Goal: Information Seeking & Learning: Check status

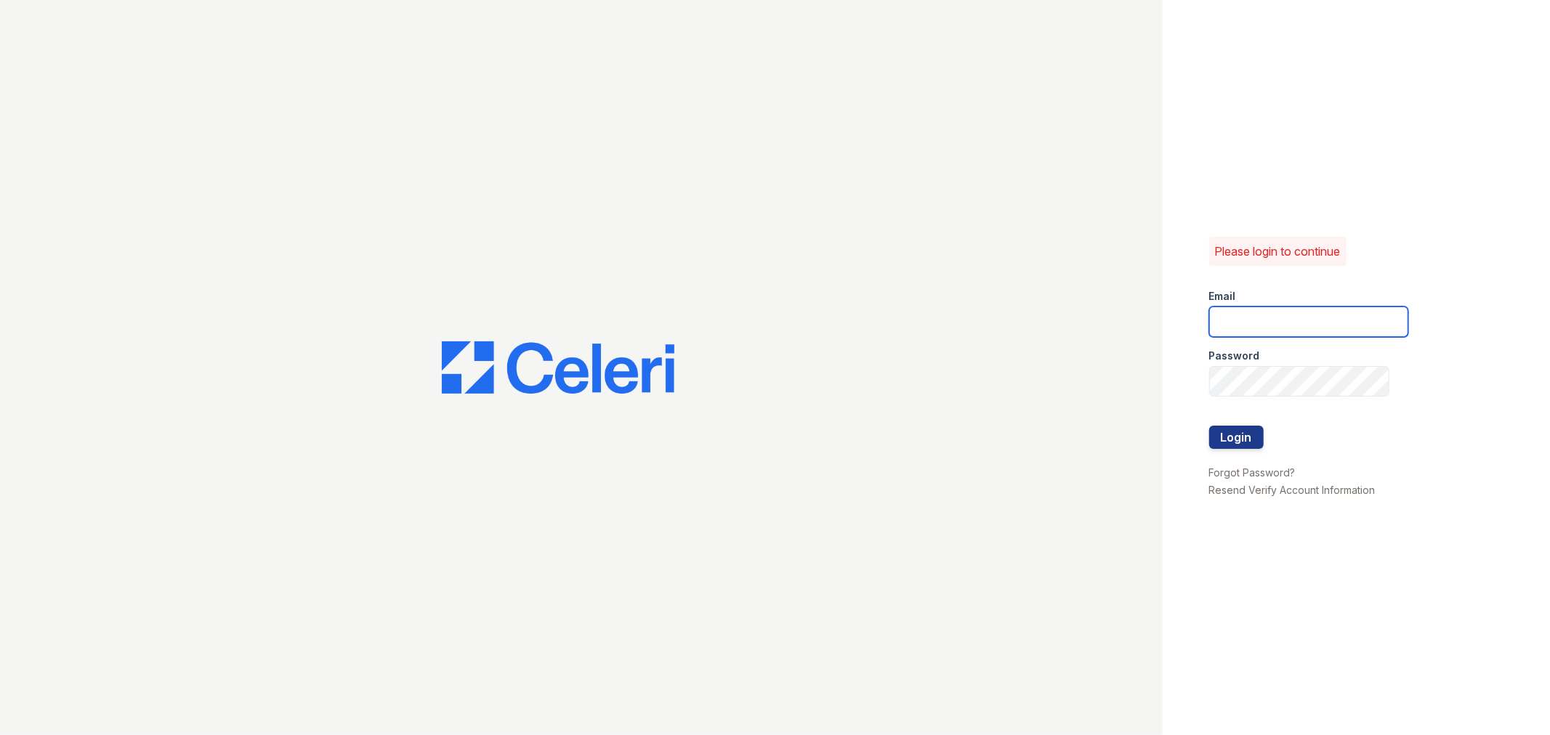
click at [1267, 323] on input "email" at bounding box center [1308, 322] width 199 height 31
type input "[EMAIL_ADDRESS][DOMAIN_NAME]"
click at [1230, 433] on button "Login" at bounding box center [1236, 437] width 55 height 23
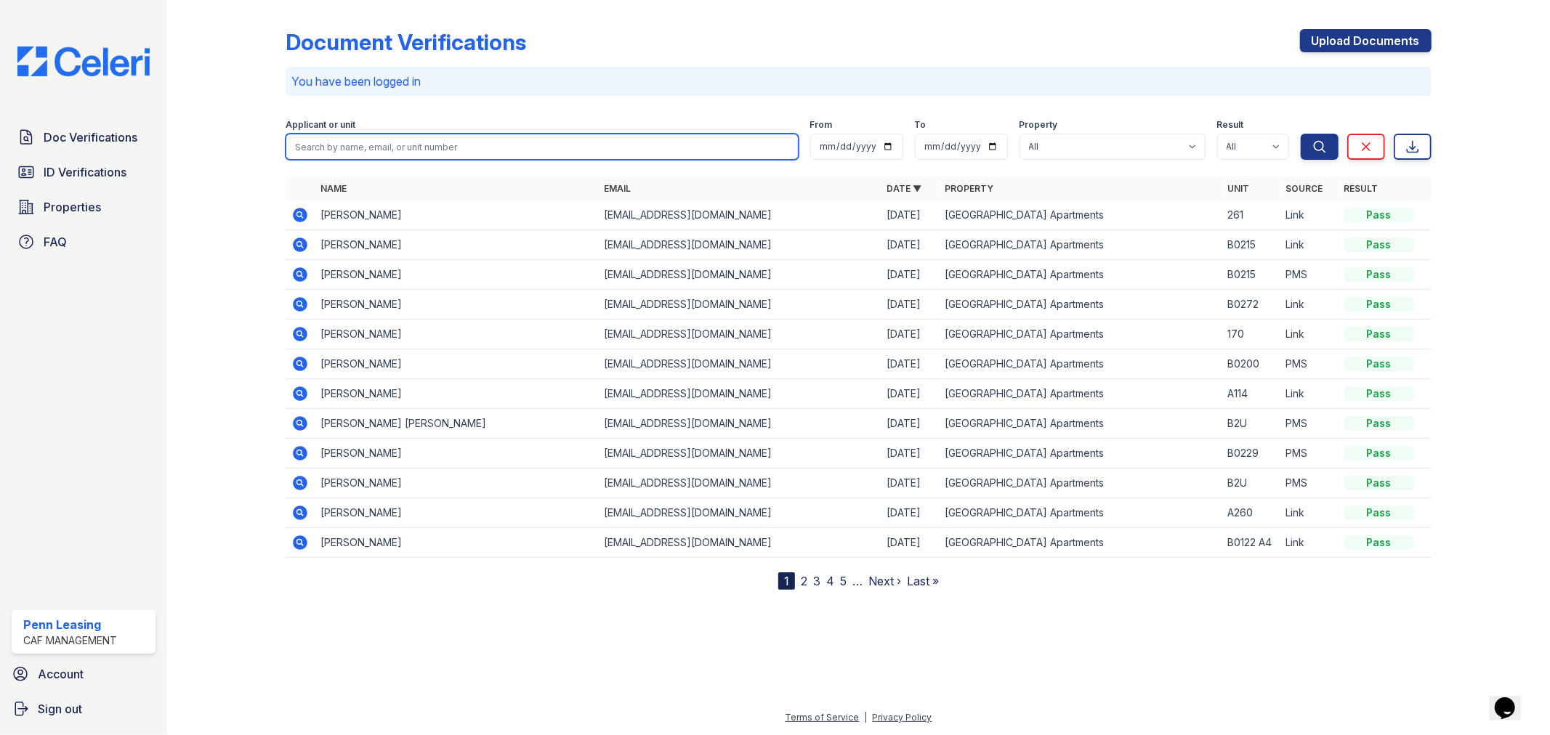
click at [360, 149] on input "search" at bounding box center [542, 147] width 512 height 26
type input "[PERSON_NAME]"
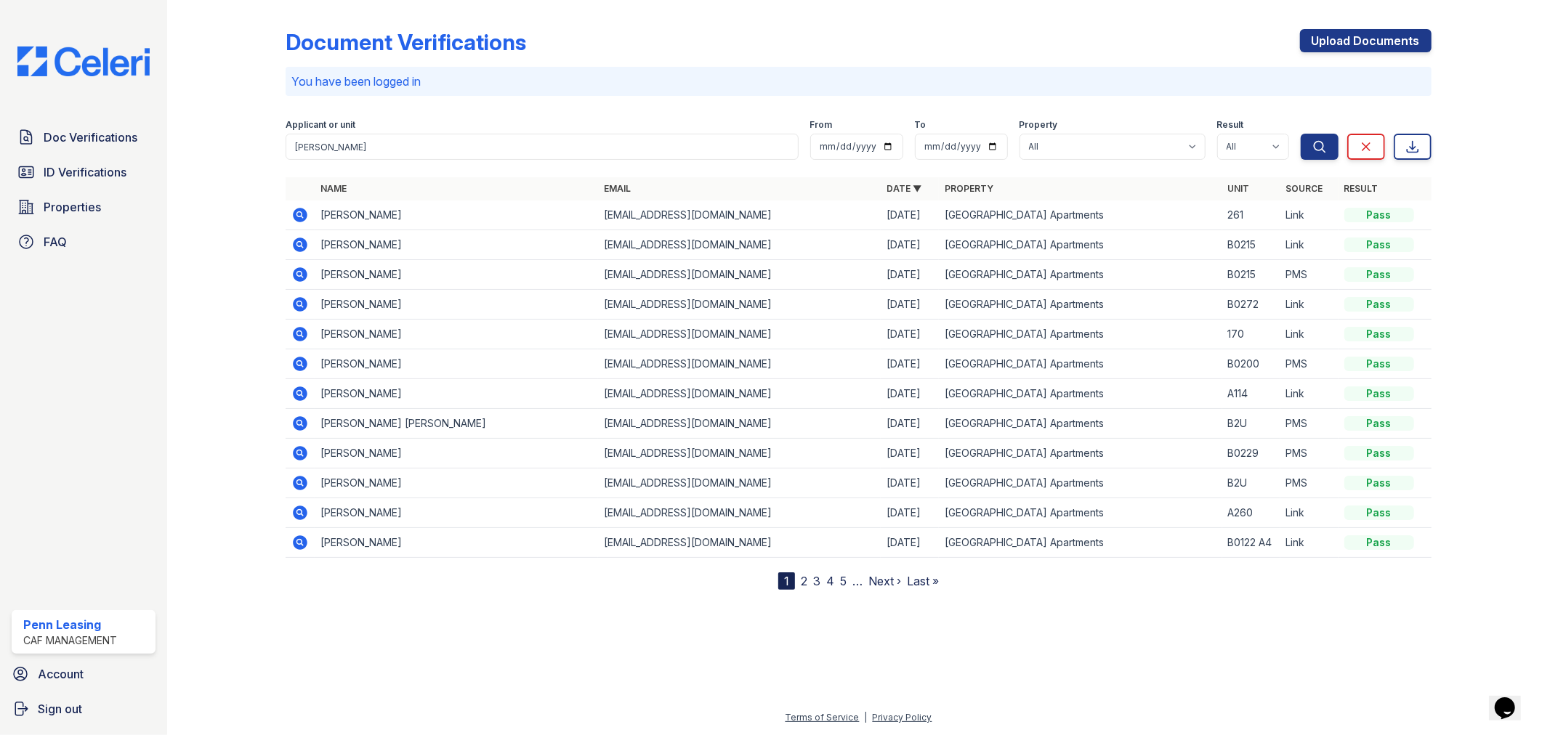
click at [804, 580] on link "2" at bounding box center [804, 581] width 7 height 15
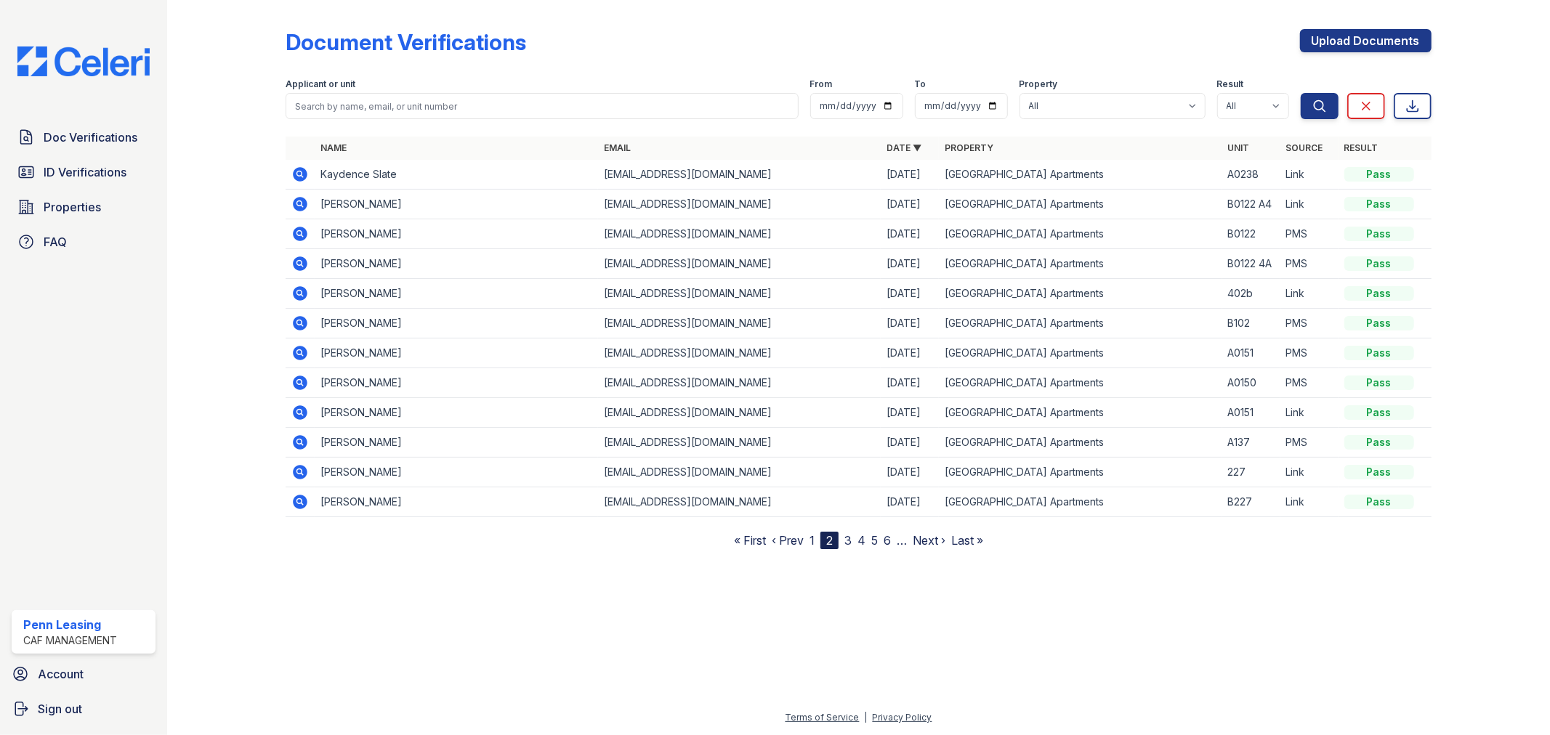
click at [847, 541] on link "3" at bounding box center [847, 540] width 7 height 15
click at [853, 538] on link "4" at bounding box center [855, 540] width 8 height 15
click at [859, 535] on link "5" at bounding box center [861, 540] width 7 height 15
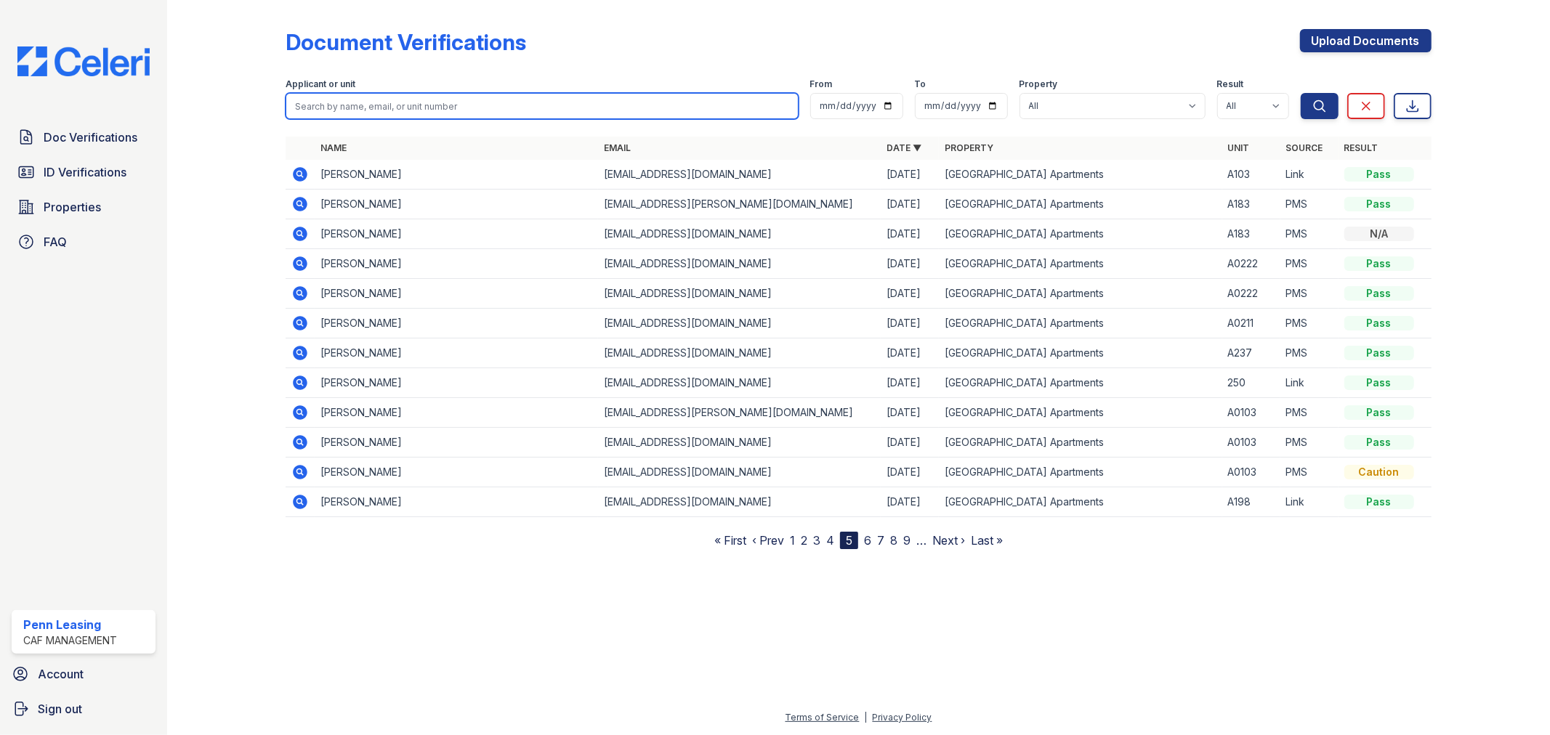
click at [360, 107] on input "search" at bounding box center [542, 106] width 512 height 26
type input "Murphy"
click at [1301, 93] on button "Search" at bounding box center [1320, 106] width 38 height 26
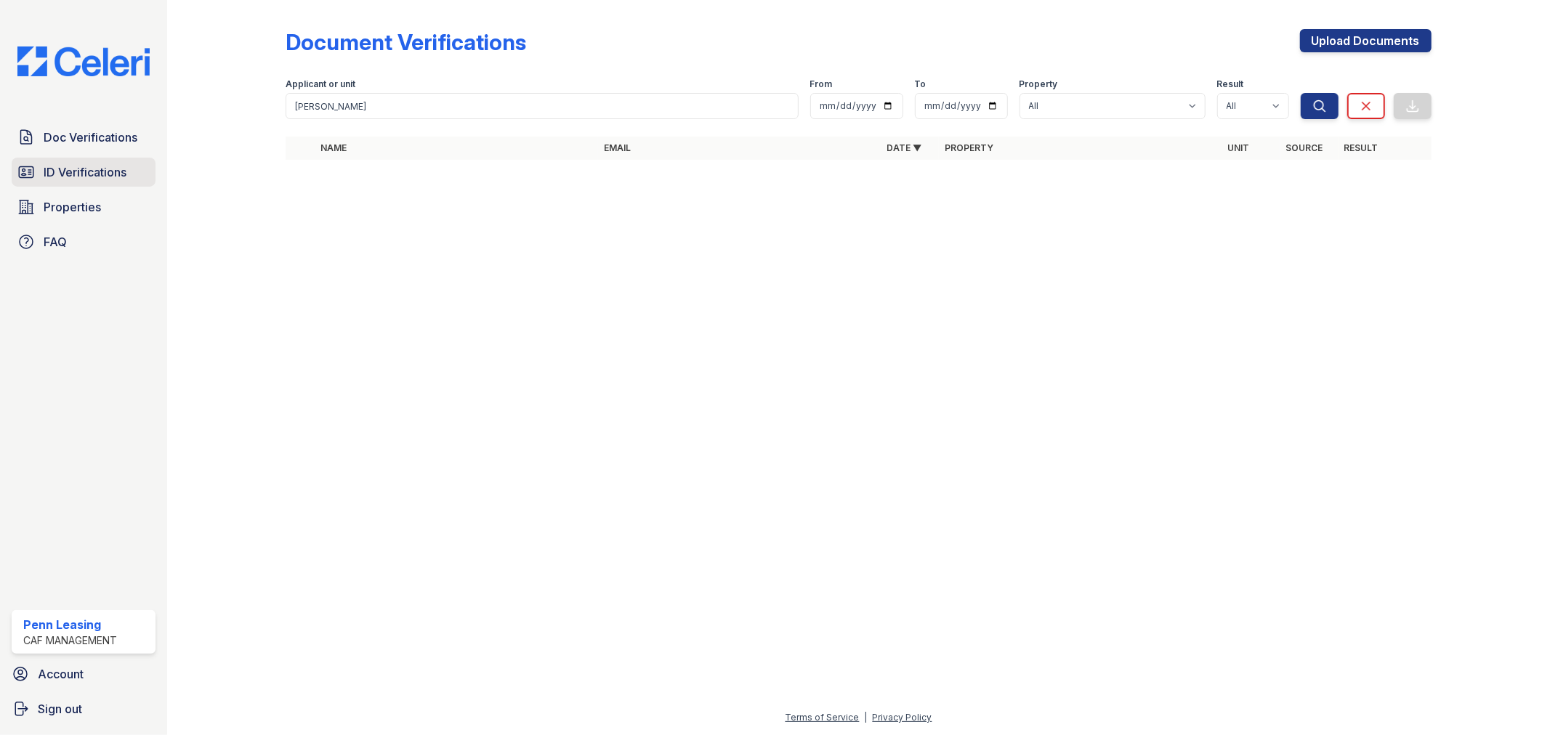
click at [88, 164] on span "ID Verifications" at bounding box center [85, 172] width 83 height 17
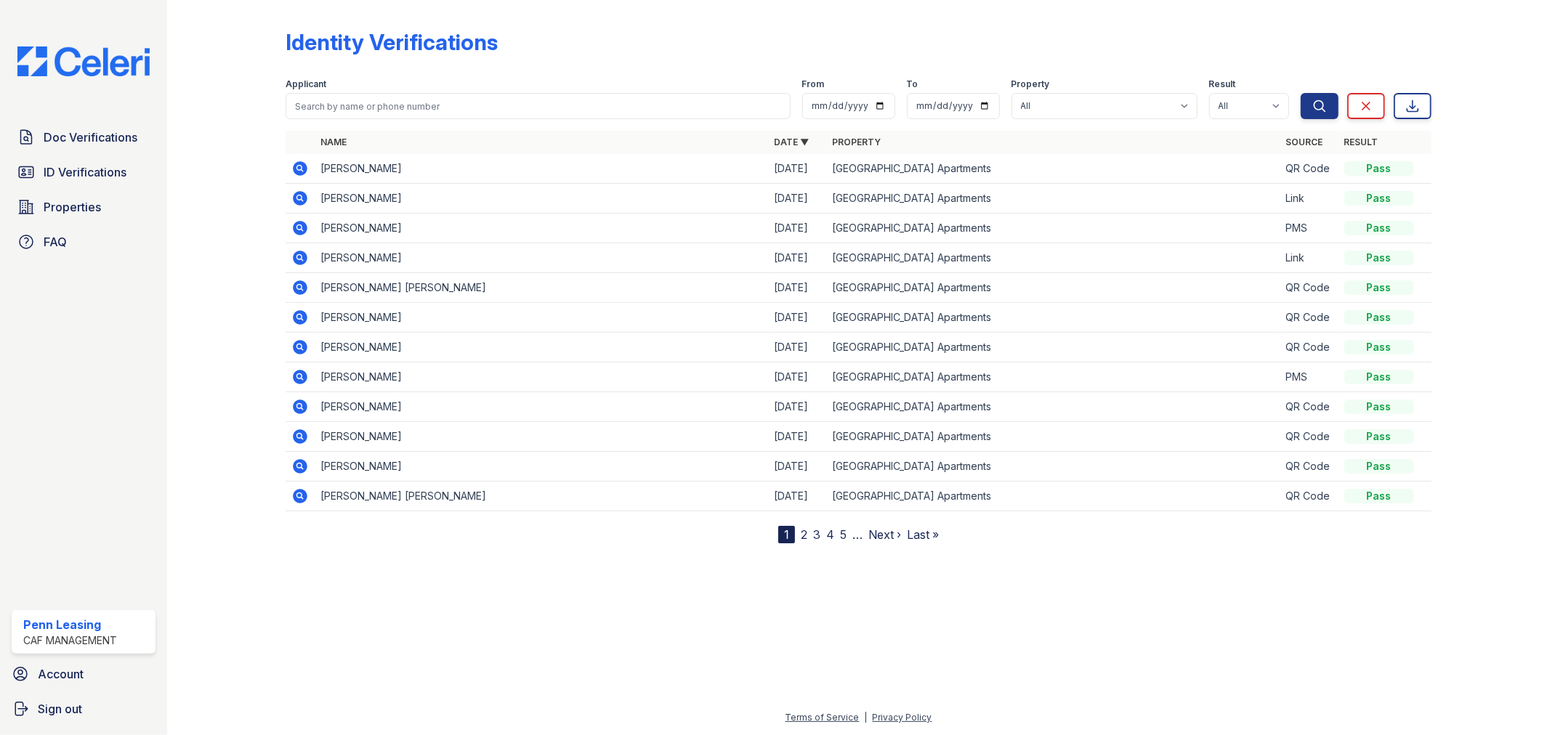
click at [804, 536] on link "2" at bounding box center [804, 535] width 7 height 15
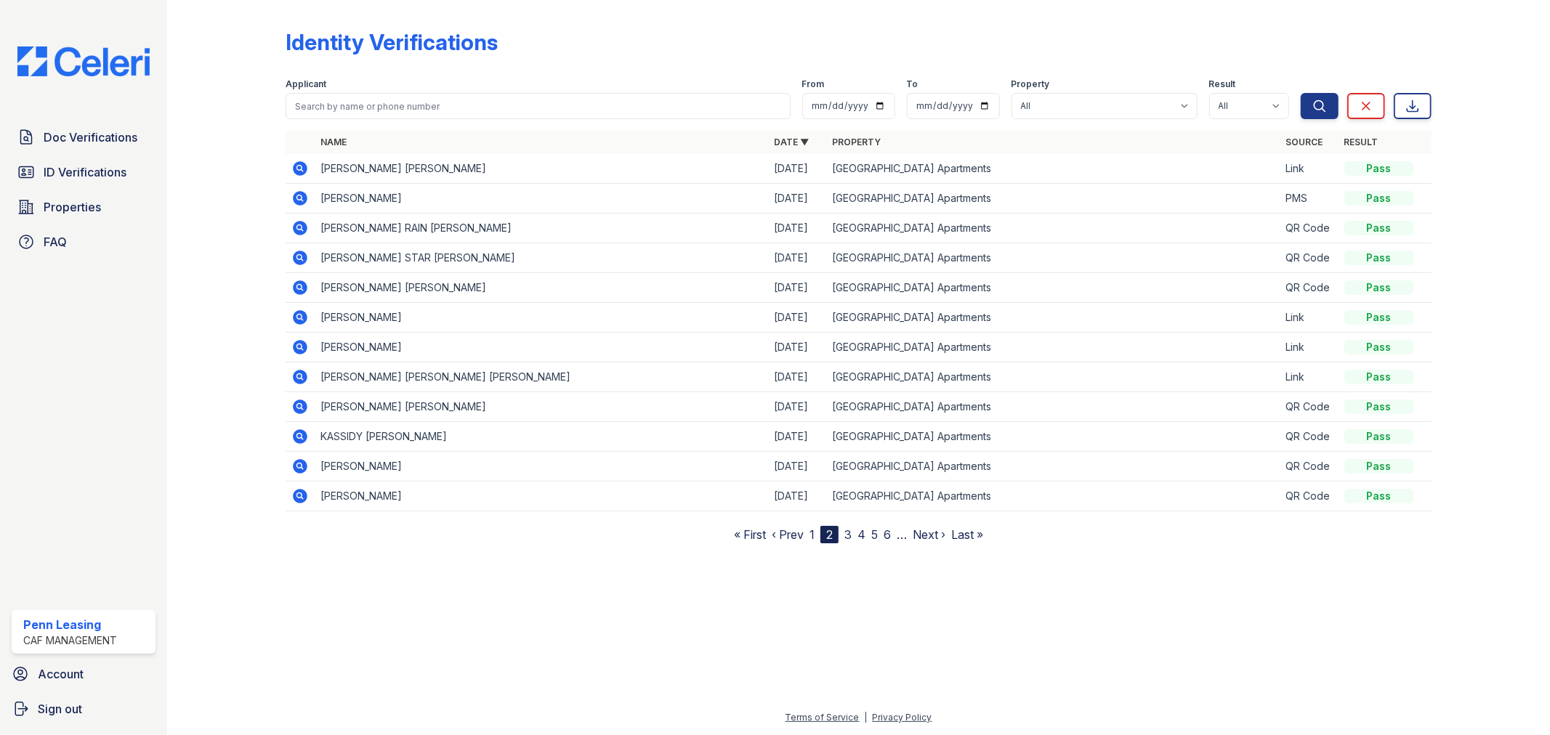
click at [848, 530] on link "3" at bounding box center [847, 535] width 7 height 15
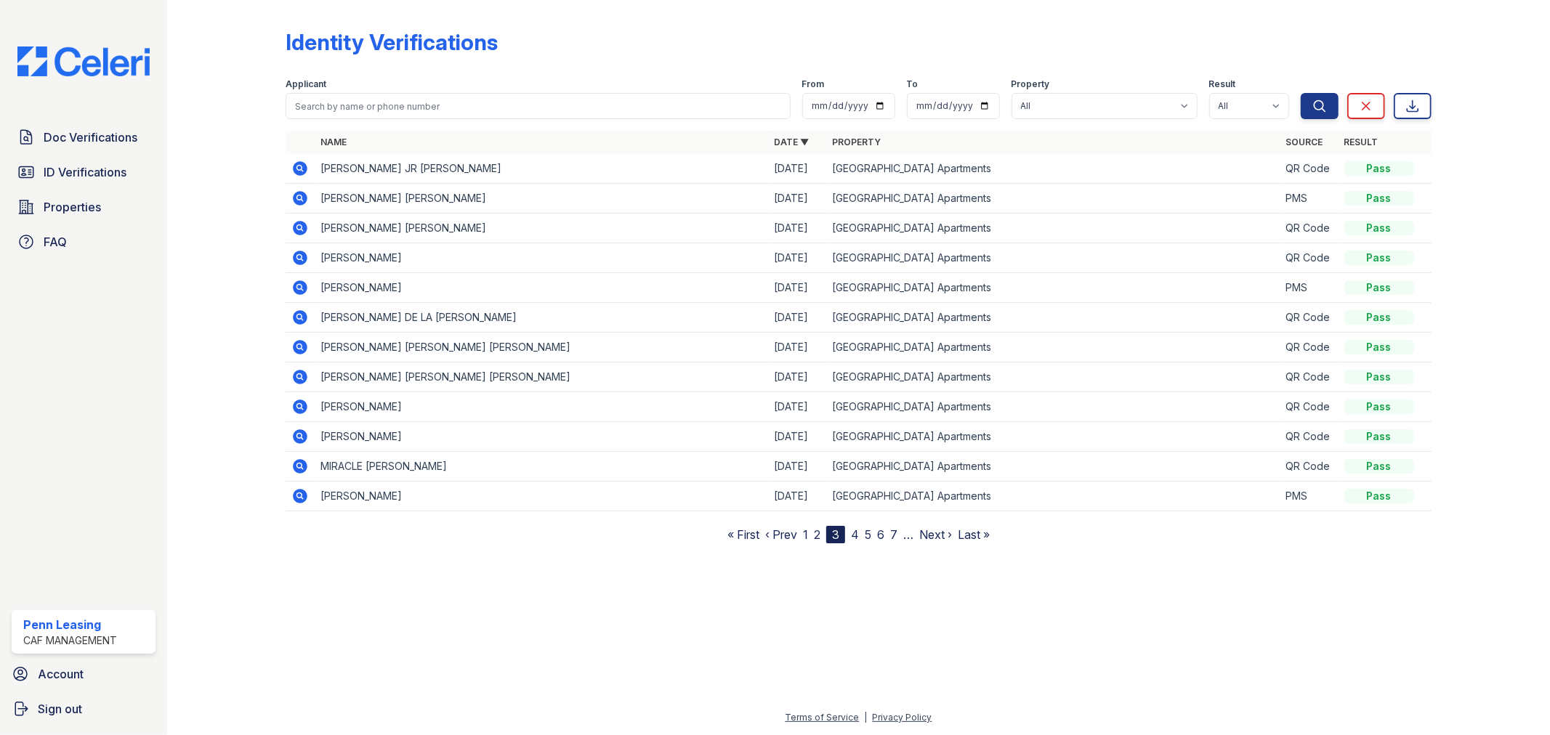
click at [857, 531] on link "4" at bounding box center [855, 535] width 8 height 15
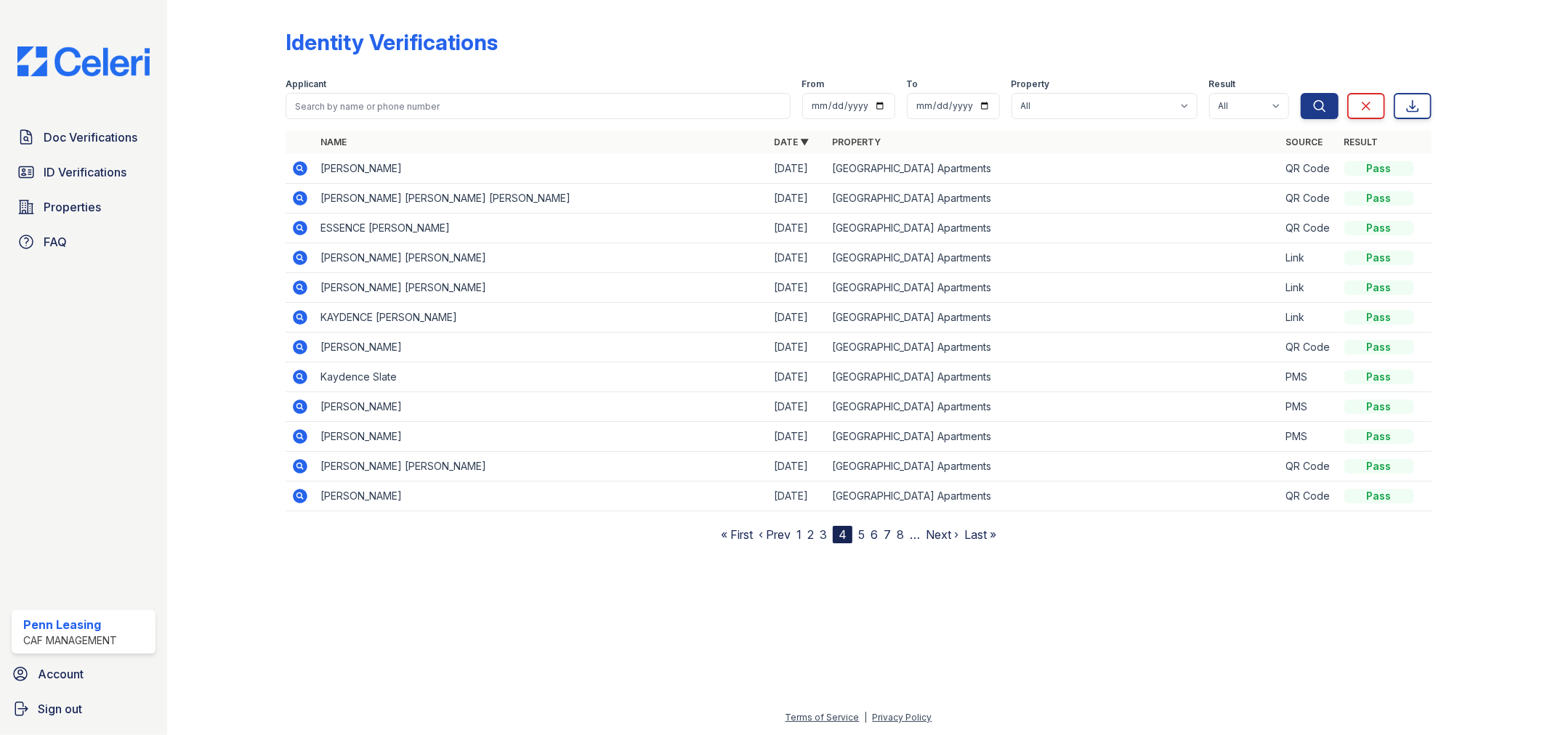
click at [860, 535] on link "5" at bounding box center [861, 535] width 7 height 15
click at [867, 533] on link "6" at bounding box center [867, 535] width 7 height 15
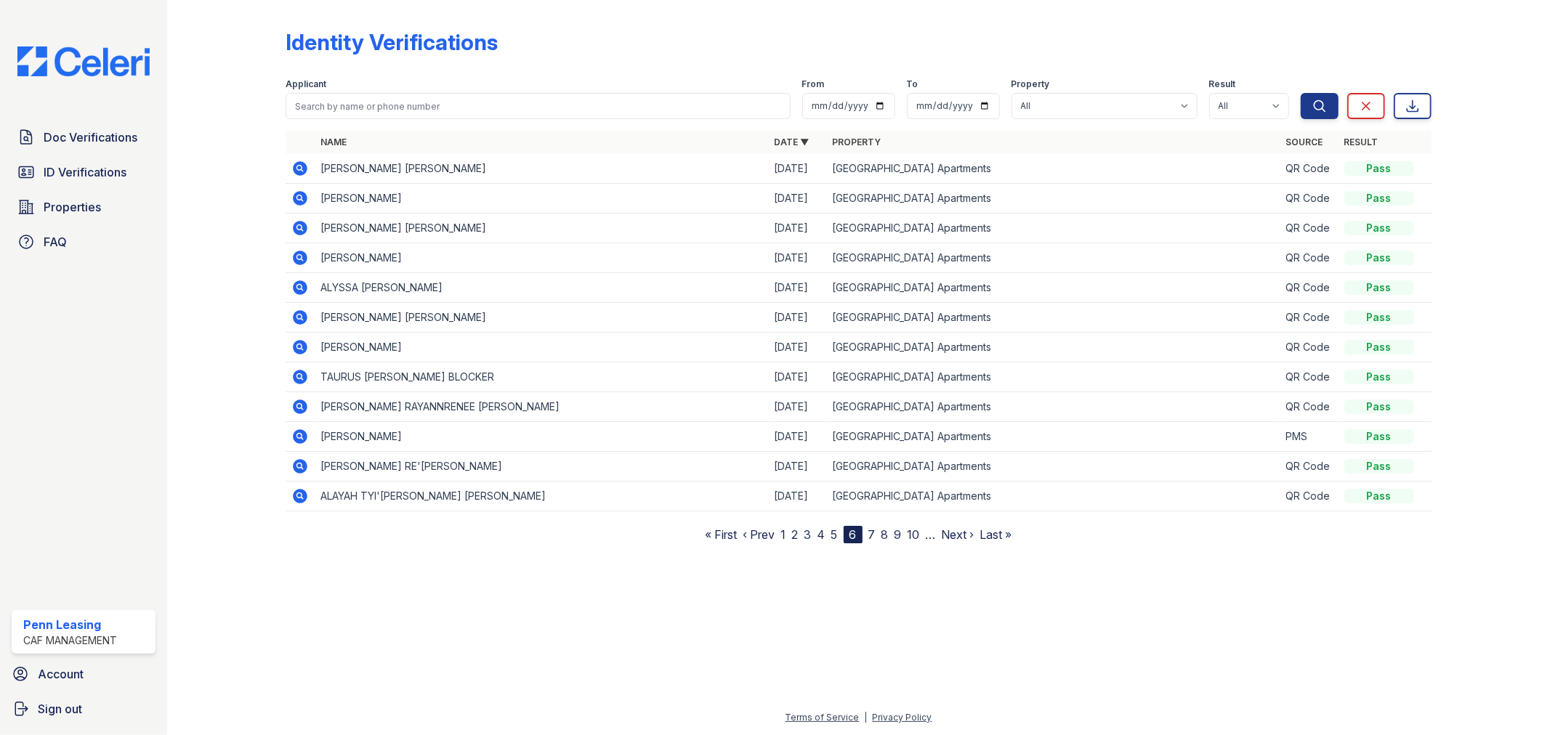
click at [871, 536] on link "7" at bounding box center [871, 535] width 7 height 15
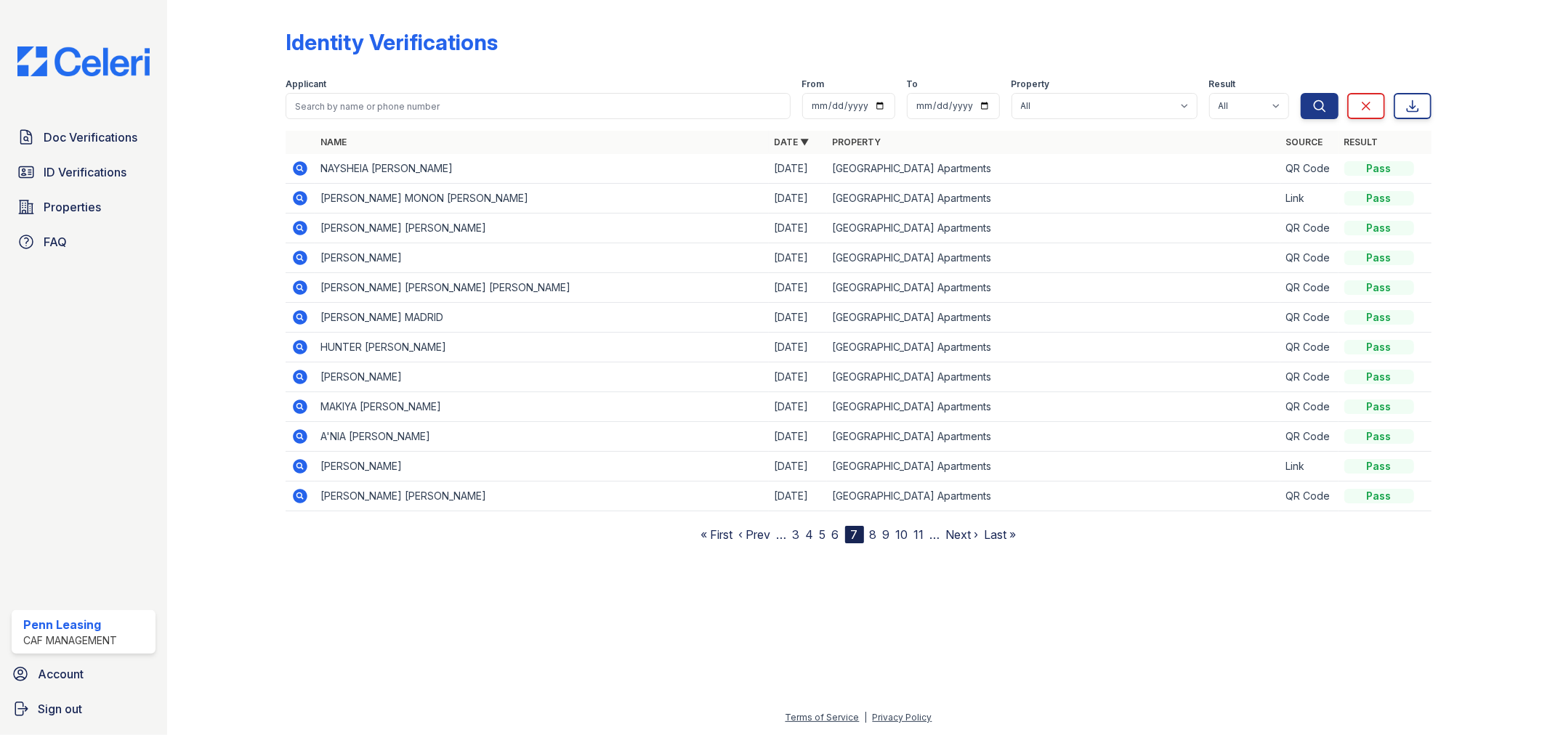
click at [873, 536] on link "8" at bounding box center [873, 535] width 7 height 15
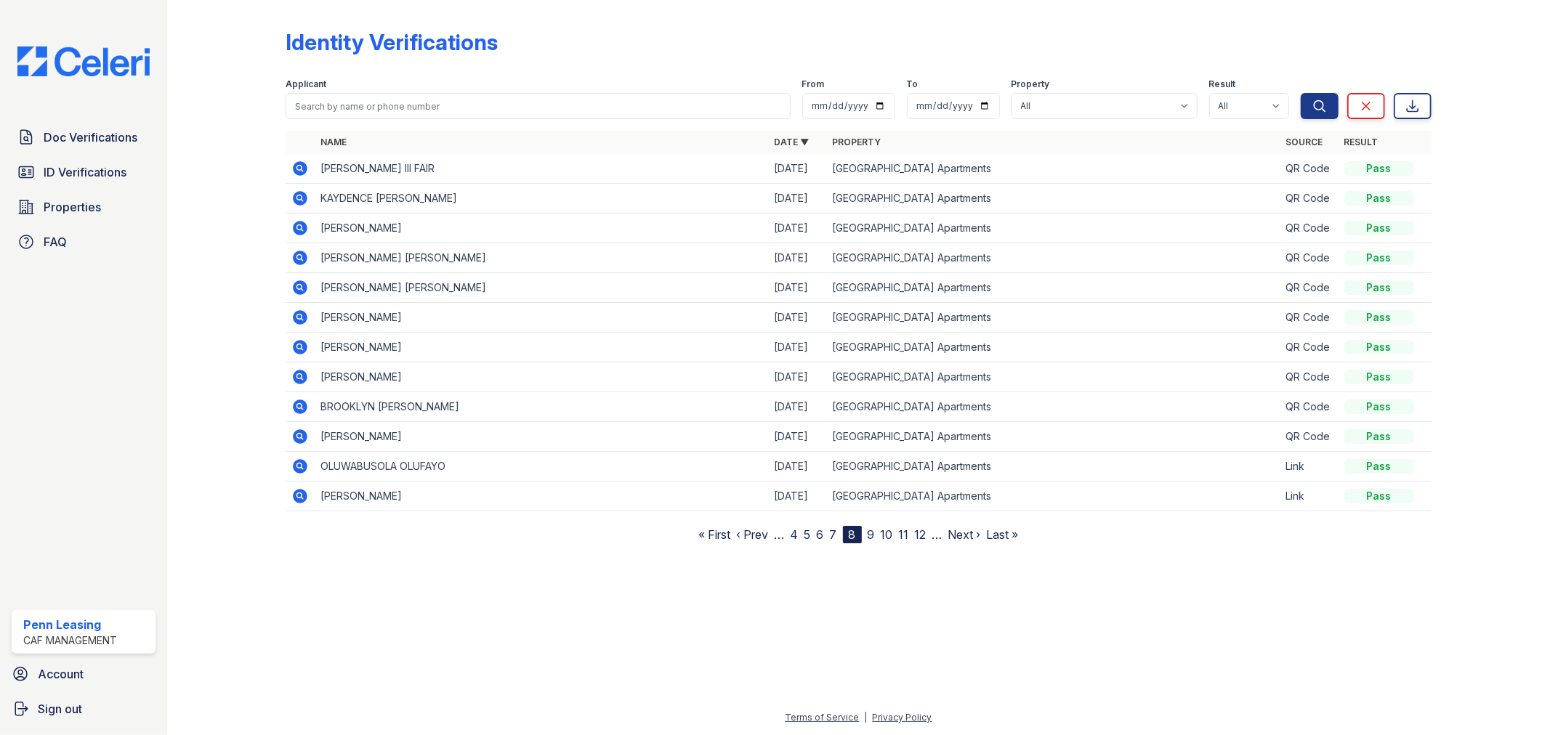
click at [870, 534] on link "9" at bounding box center [871, 535] width 7 height 15
click at [875, 534] on link "10" at bounding box center [871, 535] width 12 height 15
click at [875, 534] on link "11" at bounding box center [872, 535] width 10 height 15
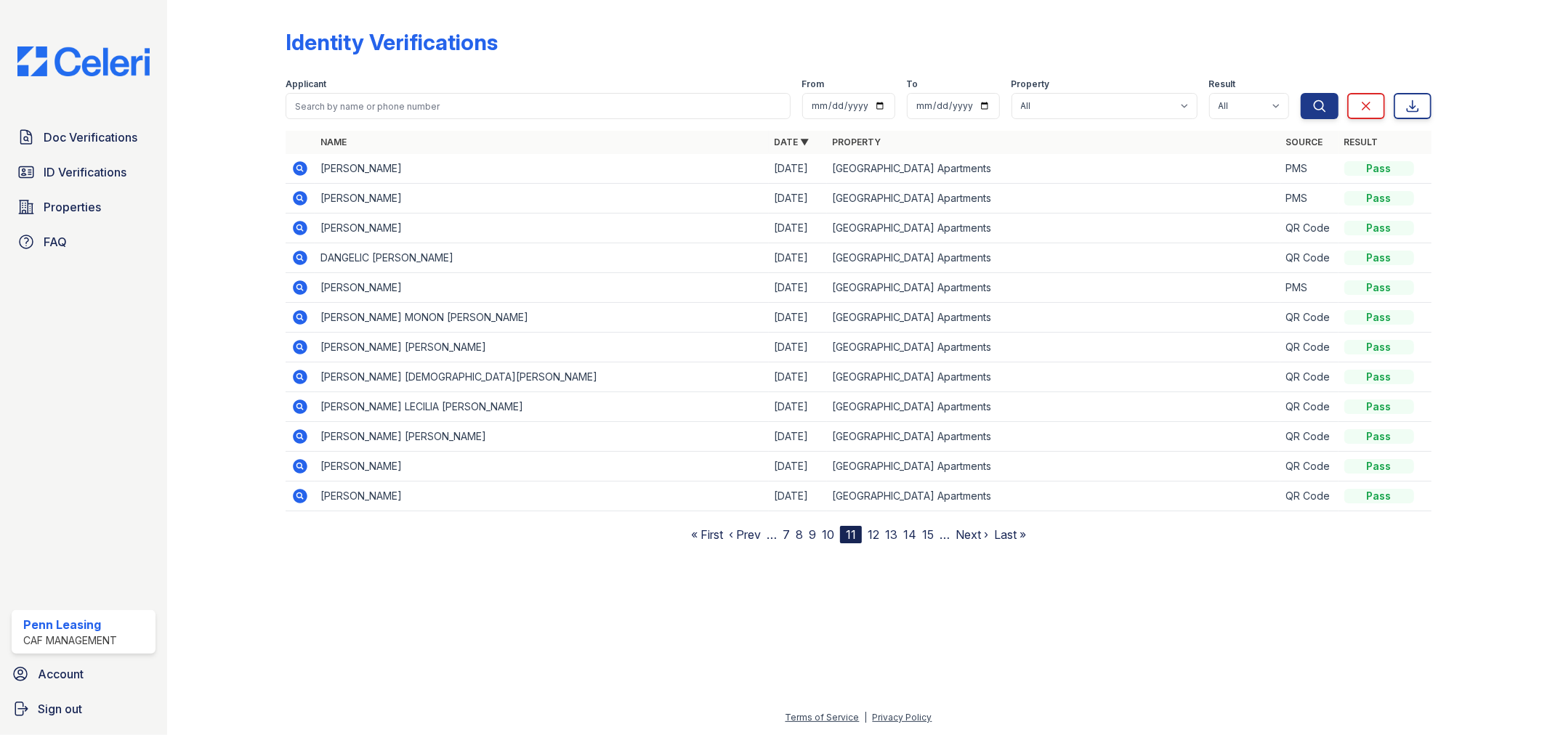
click at [875, 534] on link "12" at bounding box center [874, 535] width 12 height 15
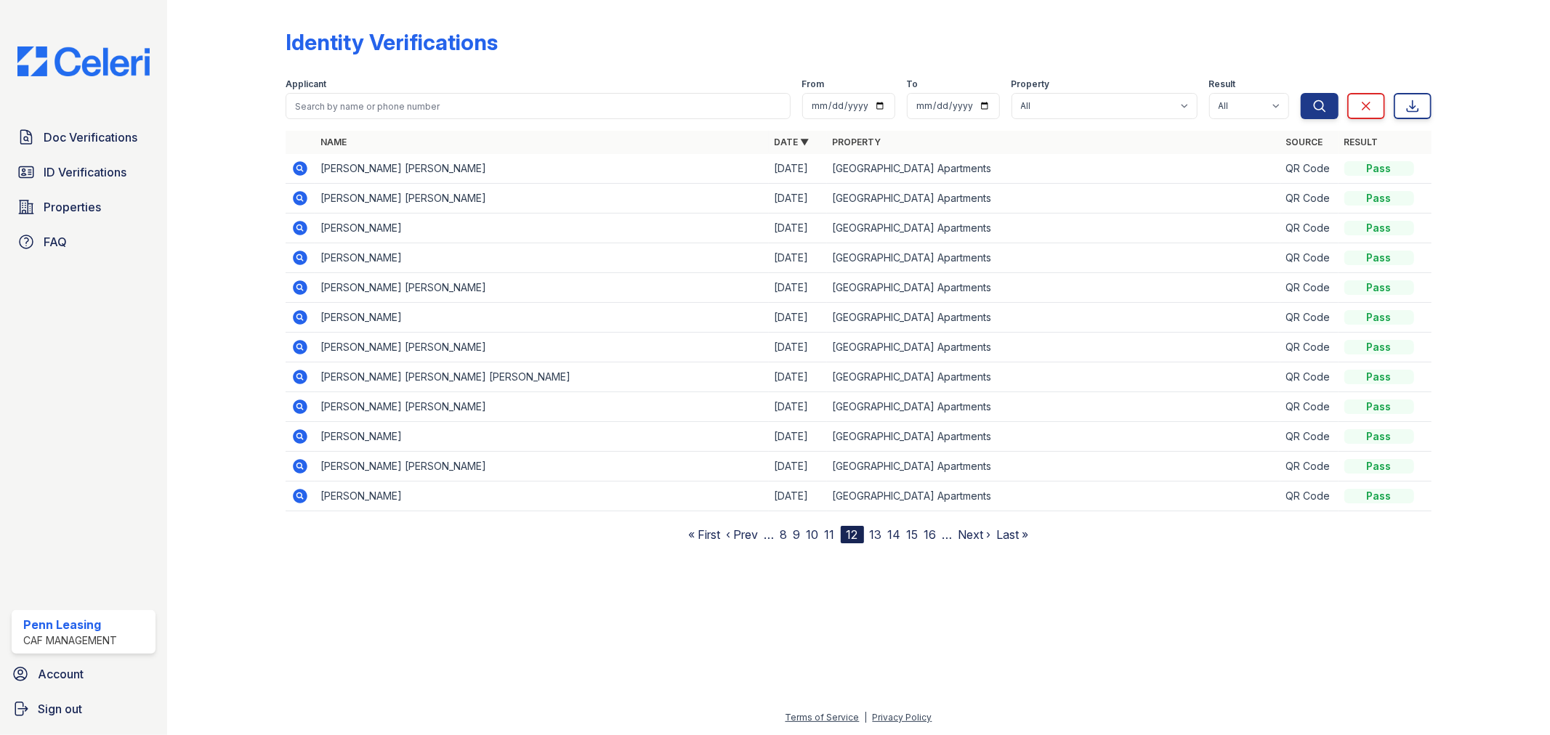
click at [875, 538] on link "13" at bounding box center [876, 535] width 12 height 15
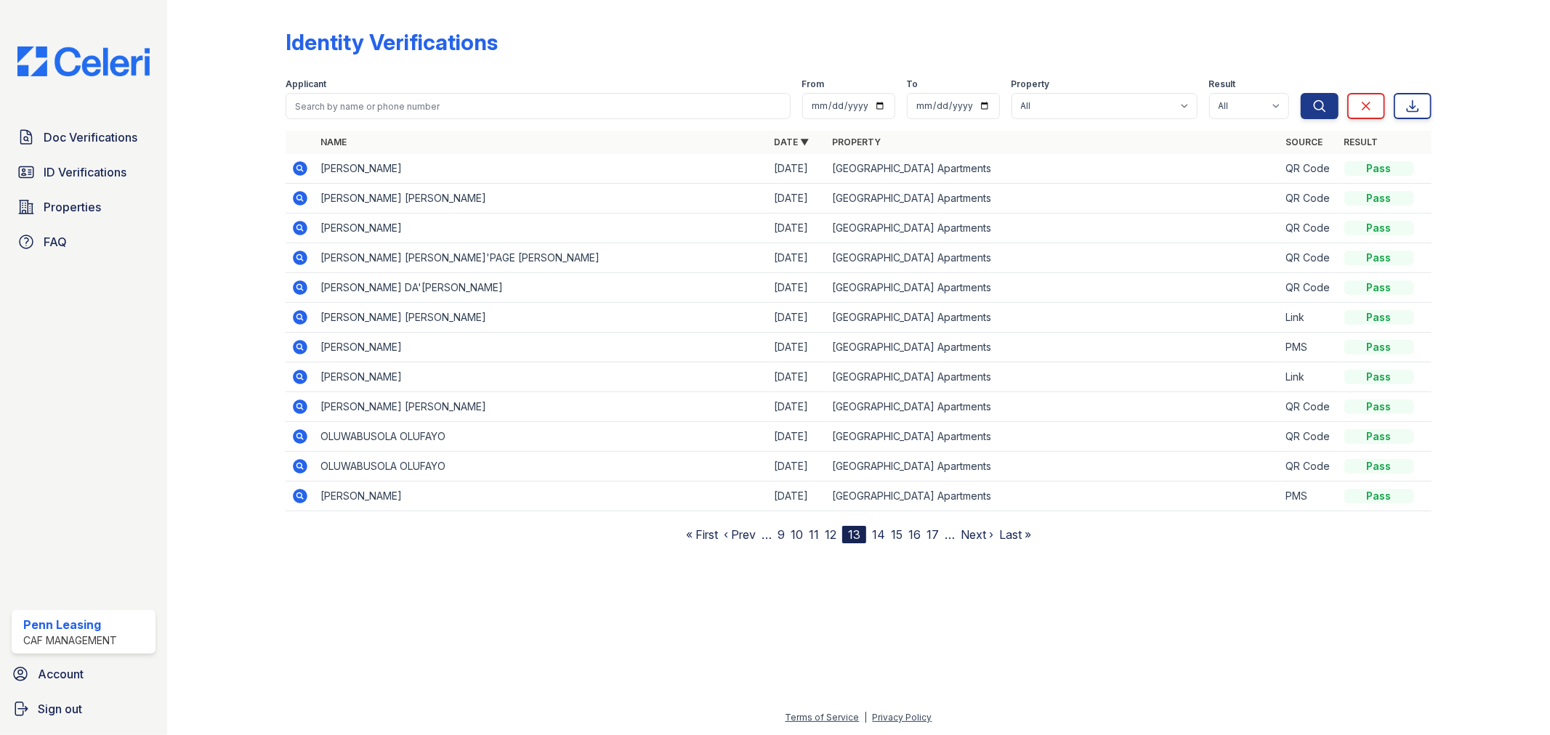
click at [879, 534] on link "14" at bounding box center [878, 535] width 13 height 15
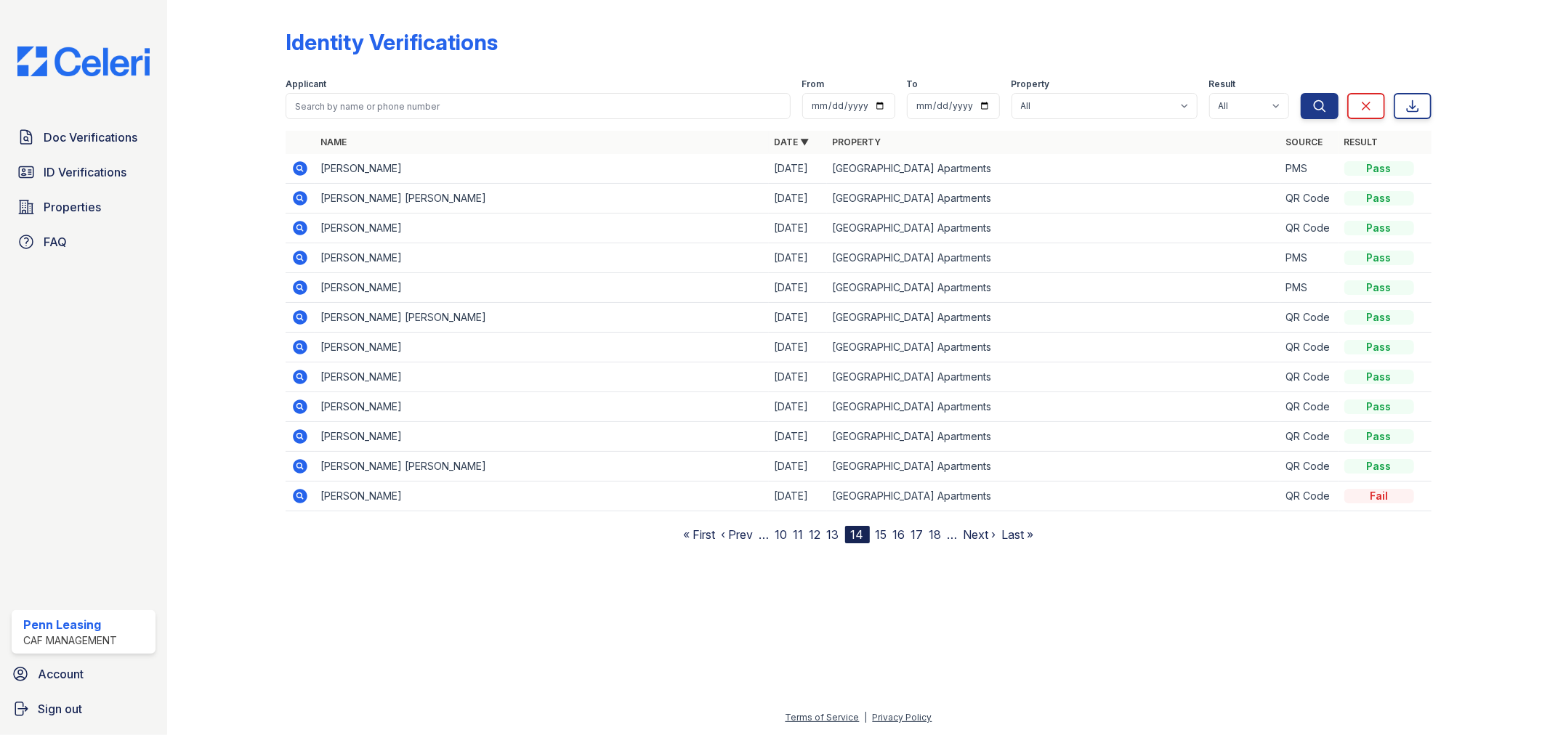
click at [300, 403] on icon at bounding box center [301, 407] width 15 height 15
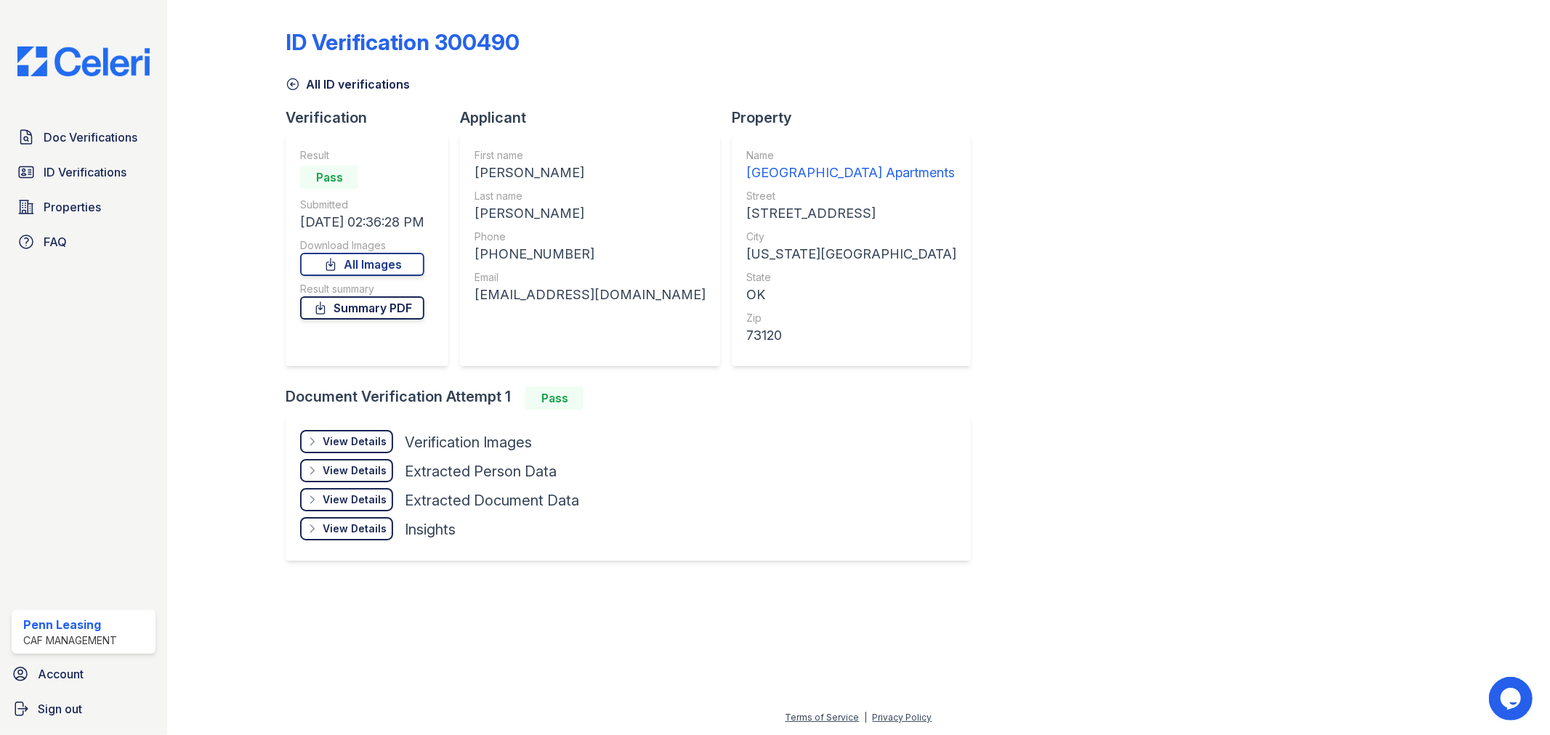
click at [384, 305] on link "Summary PDF" at bounding box center [362, 307] width 124 height 23
